Goal: Information Seeking & Learning: Check status

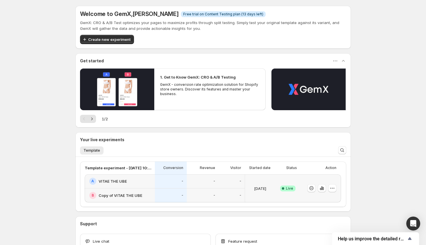
click at [308, 179] on div at bounding box center [320, 188] width 34 height 23
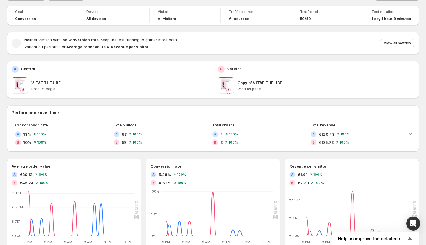
scroll to position [56, 0]
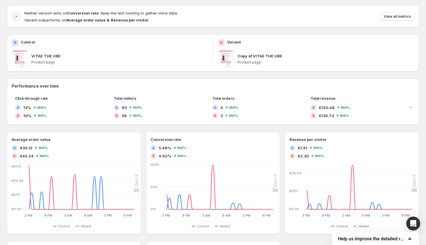
click at [226, 58] on span at bounding box center [226, 59] width 16 height 16
click at [256, 57] on p "Copy of VITAE THE UBE" at bounding box center [259, 56] width 45 height 6
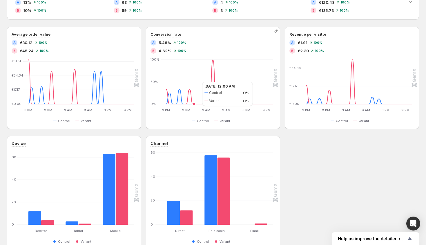
scroll to position [48, 0]
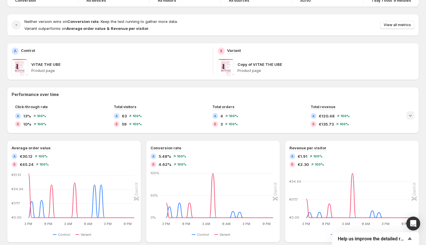
click at [413, 116] on icon "Expand chart" at bounding box center [410, 115] width 6 height 6
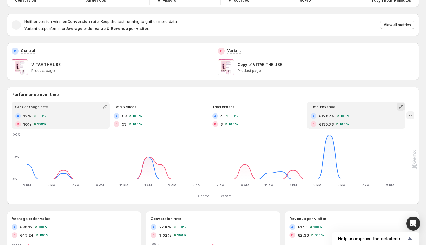
click at [401, 107] on icon "button" at bounding box center [401, 107] width 6 height 6
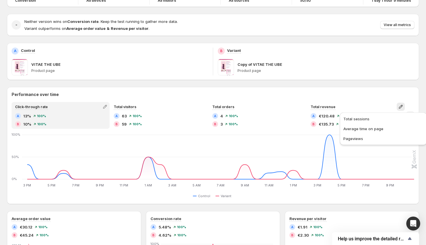
click at [66, 113] on div "A 13% 100 %" at bounding box center [60, 116] width 91 height 6
click at [65, 106] on div "Click-through rate" at bounding box center [60, 107] width 97 height 8
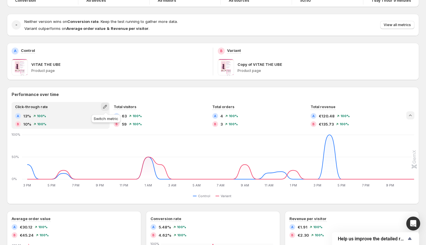
click at [105, 106] on icon "button" at bounding box center [105, 107] width 6 height 6
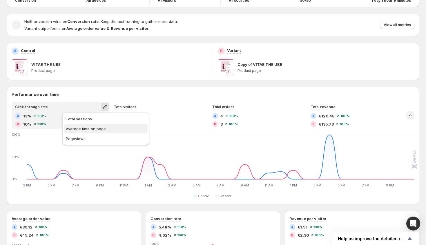
click at [118, 126] on span "Average time on page" at bounding box center [106, 129] width 80 height 6
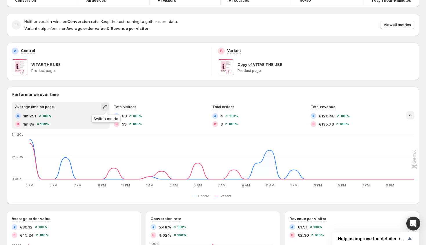
click at [105, 106] on icon "button" at bounding box center [105, 107] width 4 height 4
click at [106, 115] on button "Total sessions" at bounding box center [105, 118] width 83 height 9
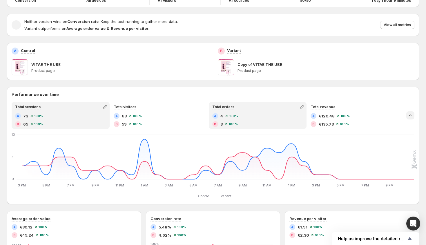
scroll to position [0, 0]
